Goal: Transaction & Acquisition: Purchase product/service

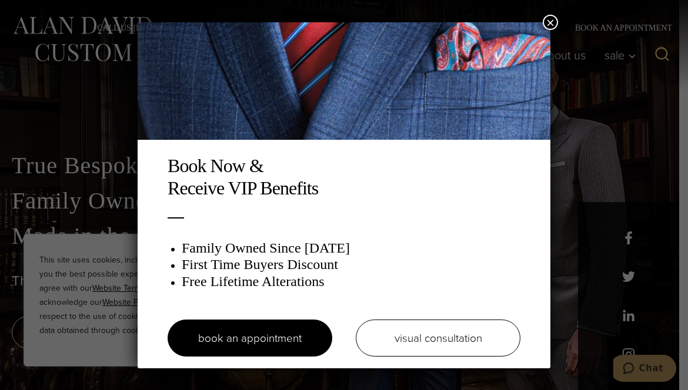
click at [543, 15] on button "×" at bounding box center [550, 22] width 15 height 15
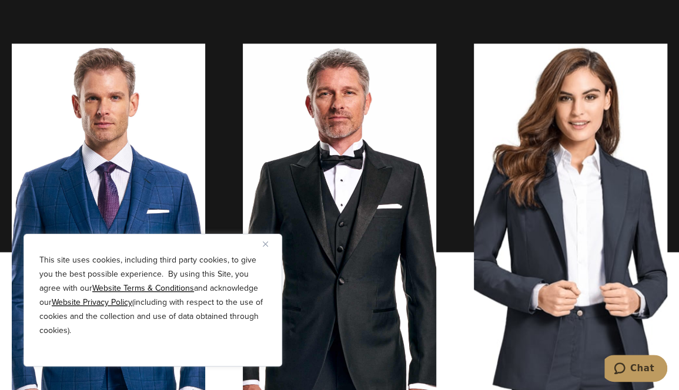
scroll to position [746, 0]
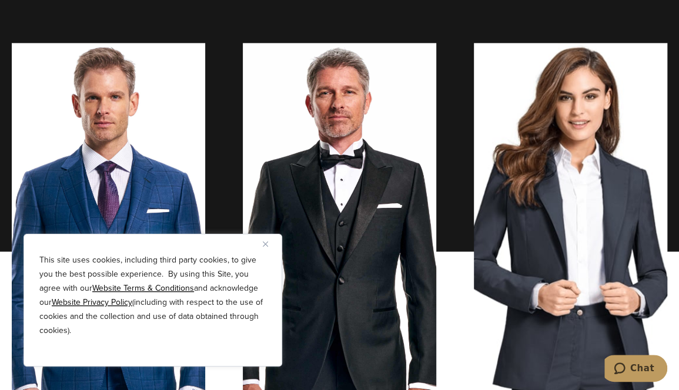
click at [273, 242] on button "Close" at bounding box center [270, 244] width 14 height 14
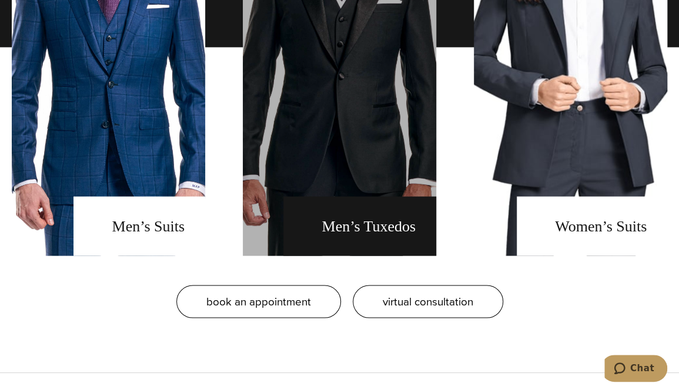
scroll to position [961, 0]
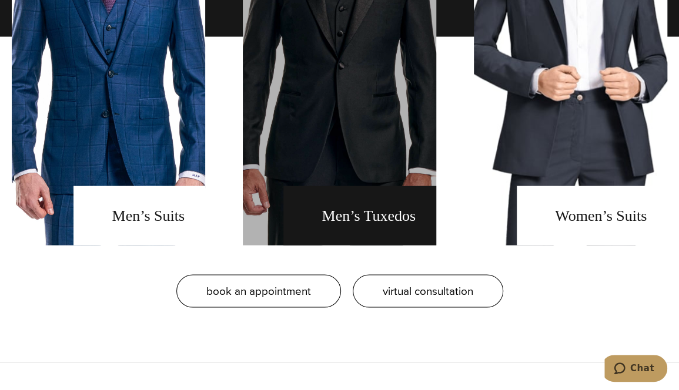
click at [321, 209] on link "men's tuxedos" at bounding box center [339, 37] width 193 height 418
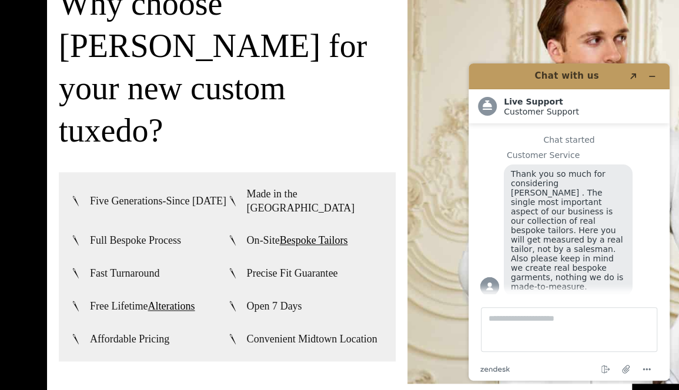
scroll to position [2652, 0]
